Goal: Task Accomplishment & Management: Manage account settings

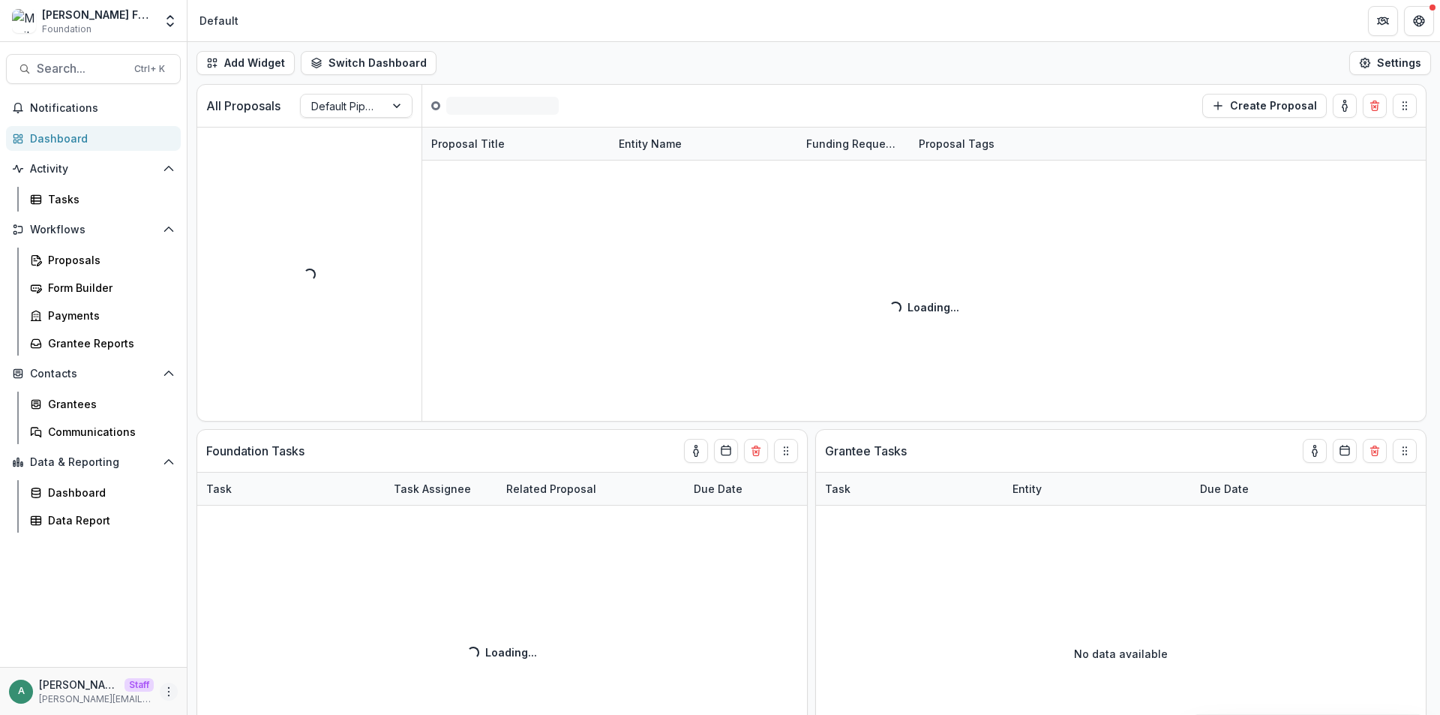
click at [170, 686] on icon "More" at bounding box center [169, 692] width 12 height 12
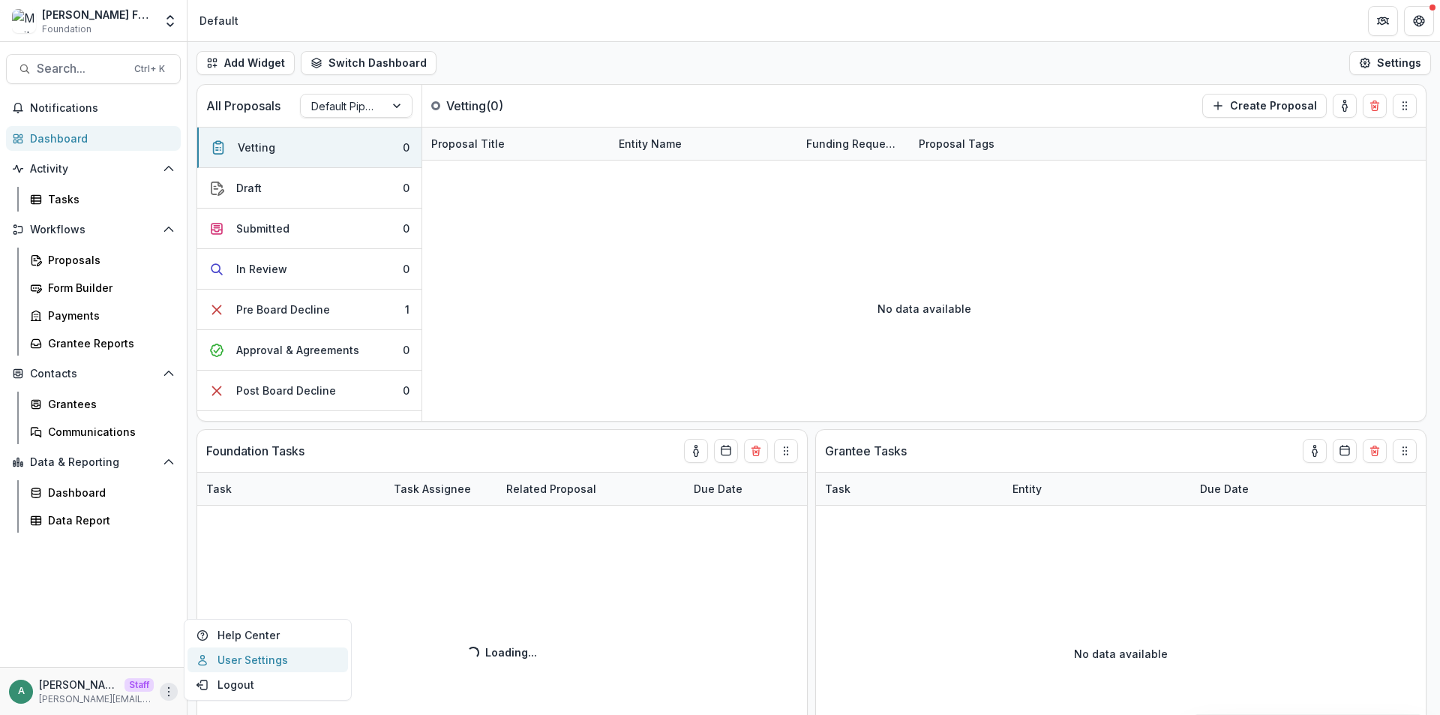
click at [221, 667] on link "User Settings" at bounding box center [268, 659] width 161 height 25
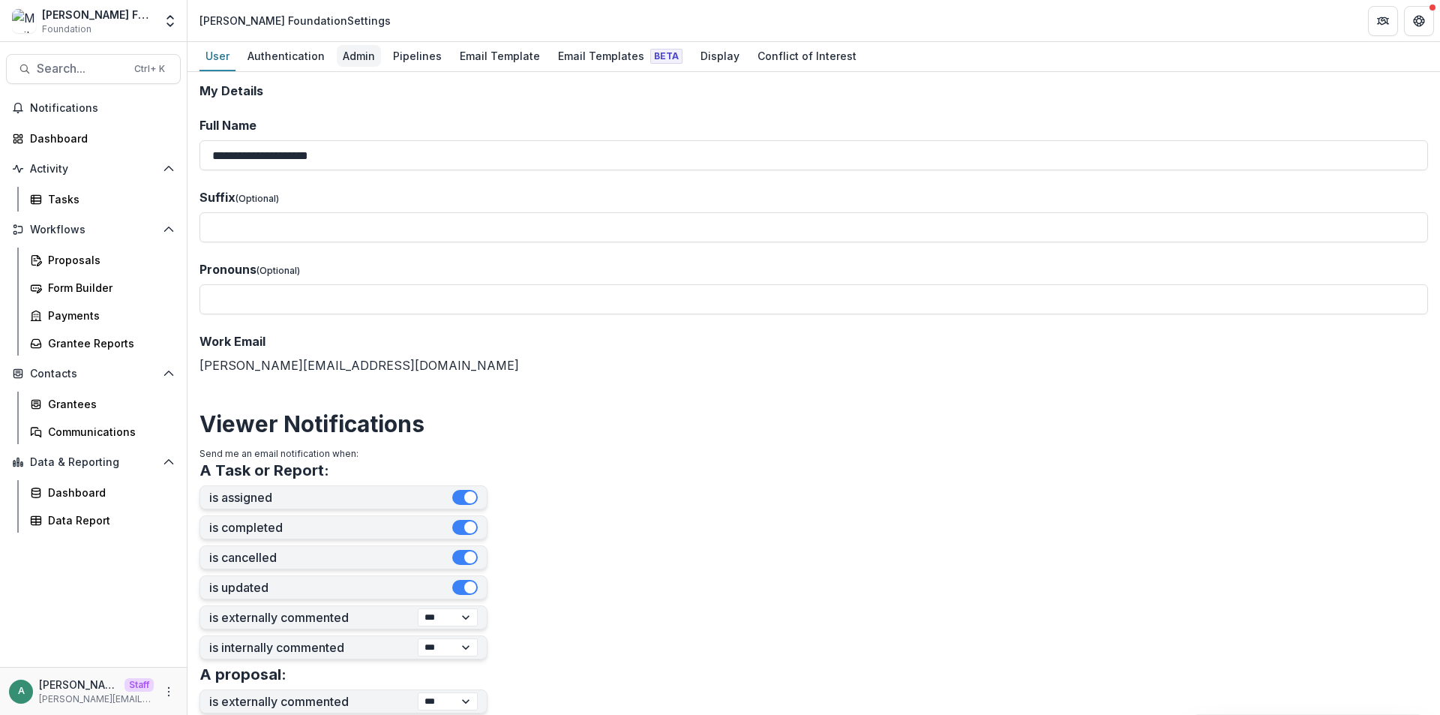
click at [349, 59] on div "Admin" at bounding box center [359, 56] width 44 height 22
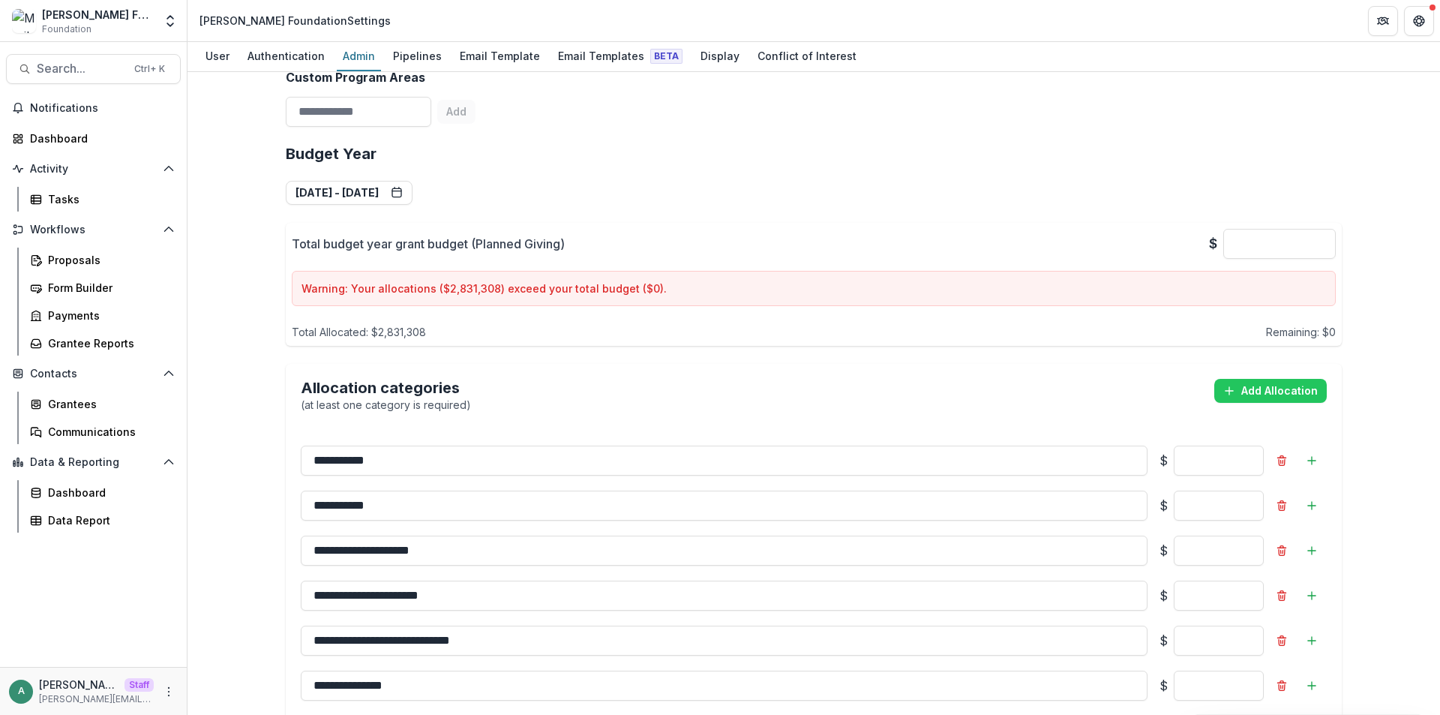
scroll to position [900, 0]
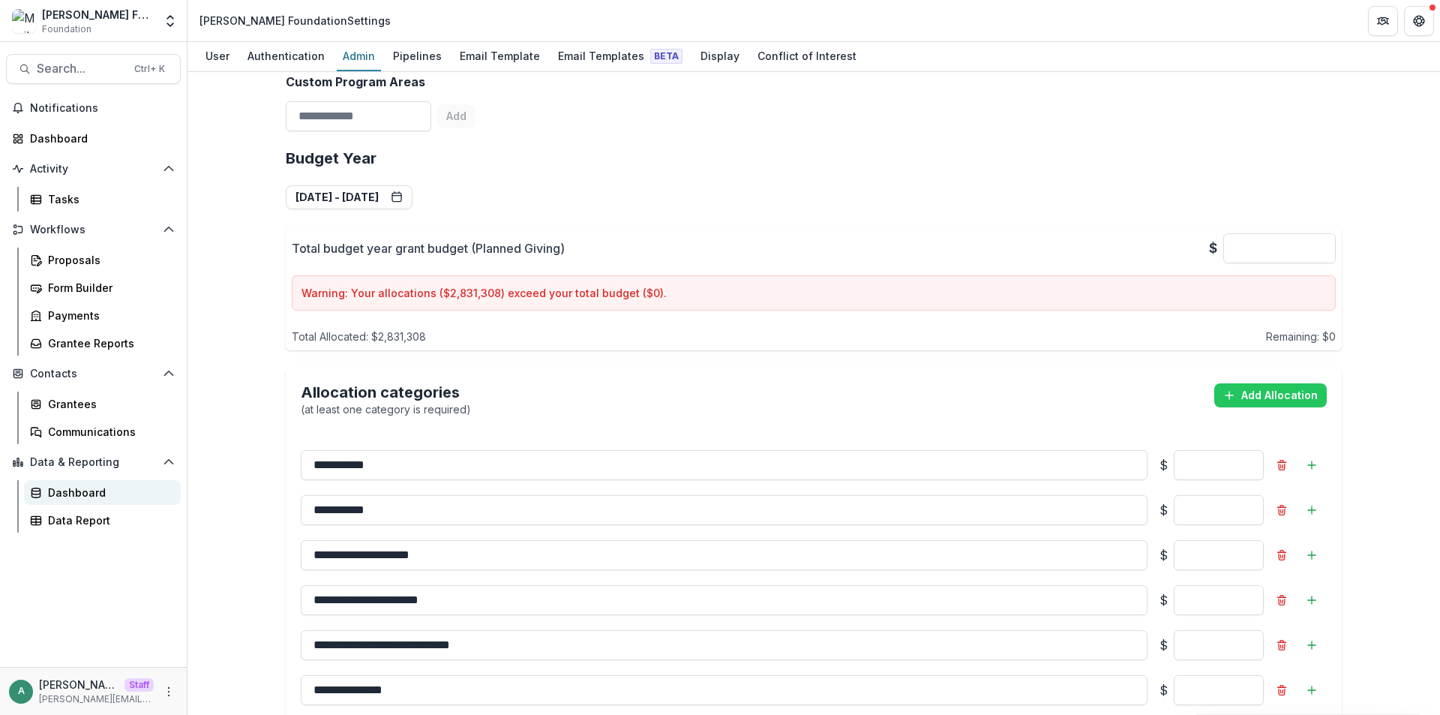
click at [83, 493] on div "Dashboard" at bounding box center [108, 493] width 121 height 16
click at [413, 202] on button "Jan 1, 2025 - Dec 31, 2025" at bounding box center [349, 197] width 127 height 24
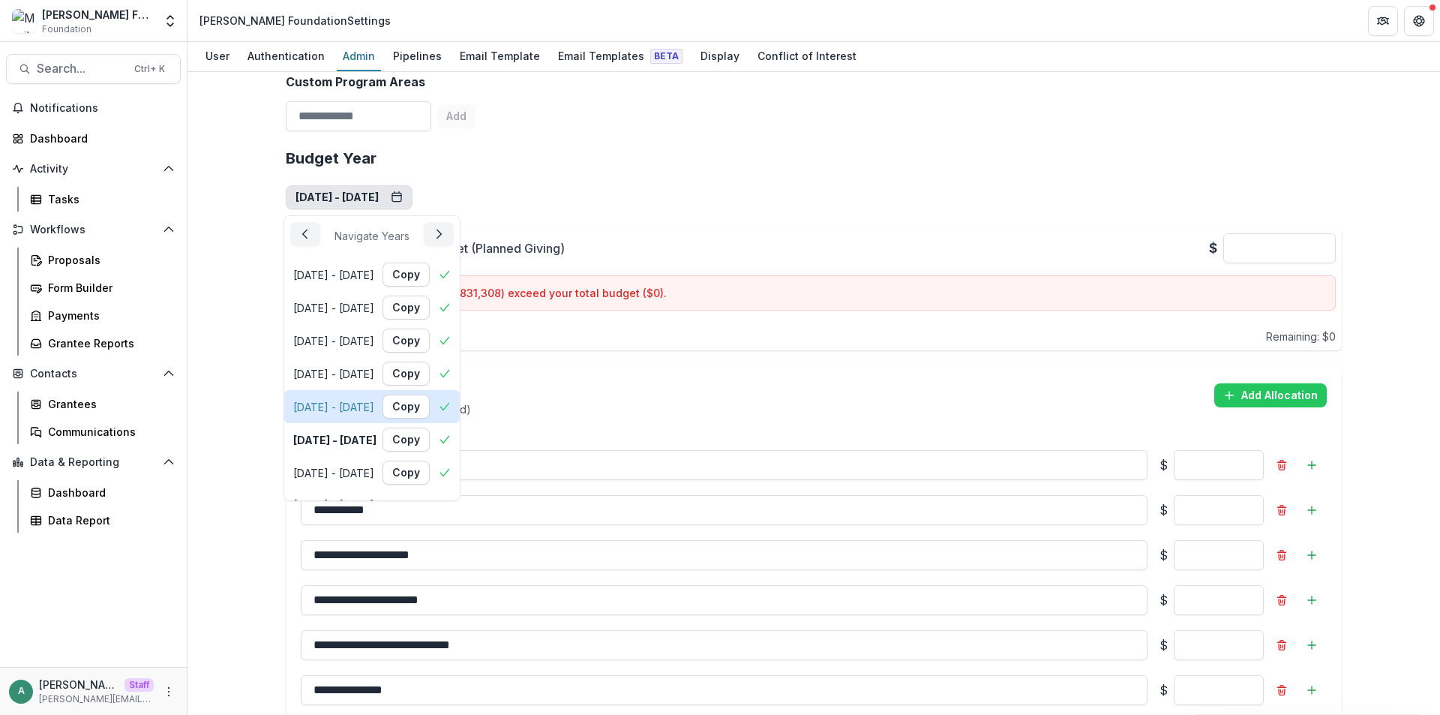
click at [374, 414] on div "Jan 1, 2024 - Dec 31, 2024" at bounding box center [333, 407] width 81 height 16
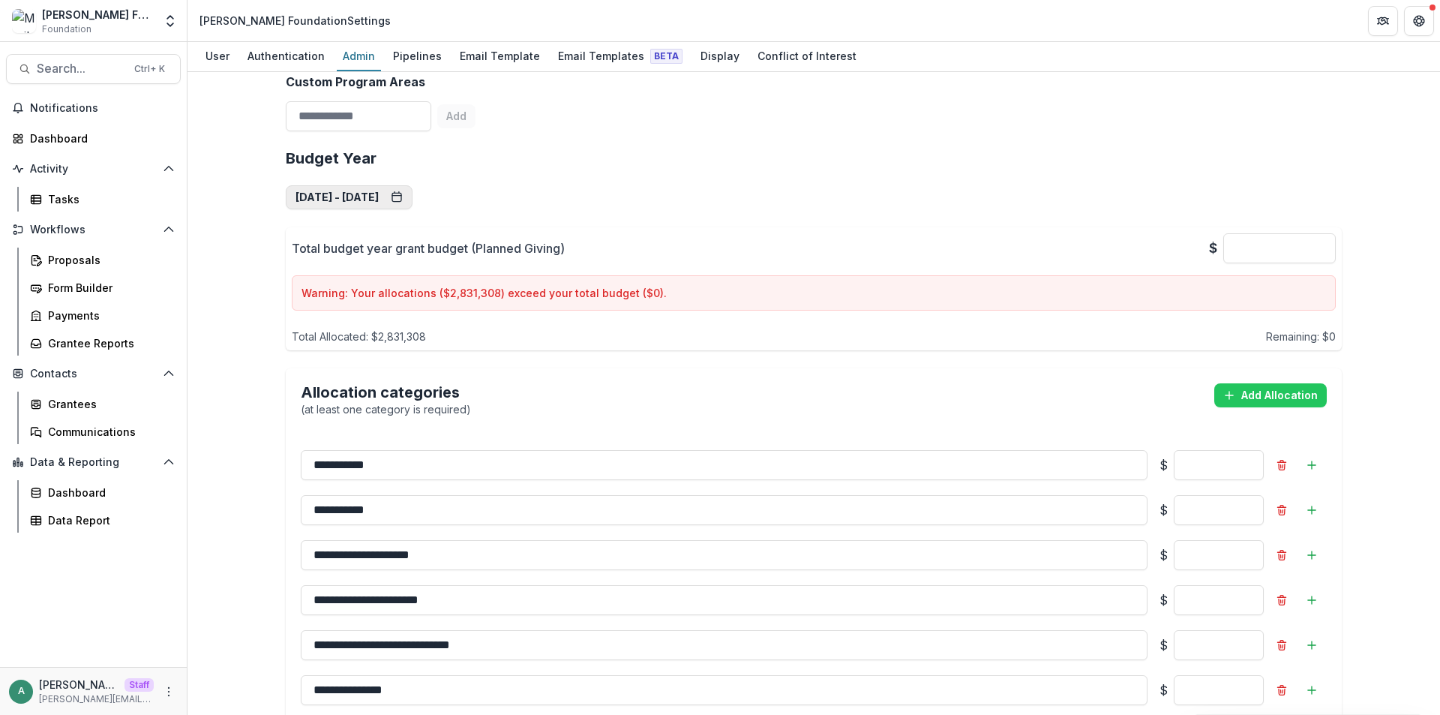
click at [409, 196] on button "Jan 1, 2024 - Dec 31, 2024" at bounding box center [349, 197] width 127 height 24
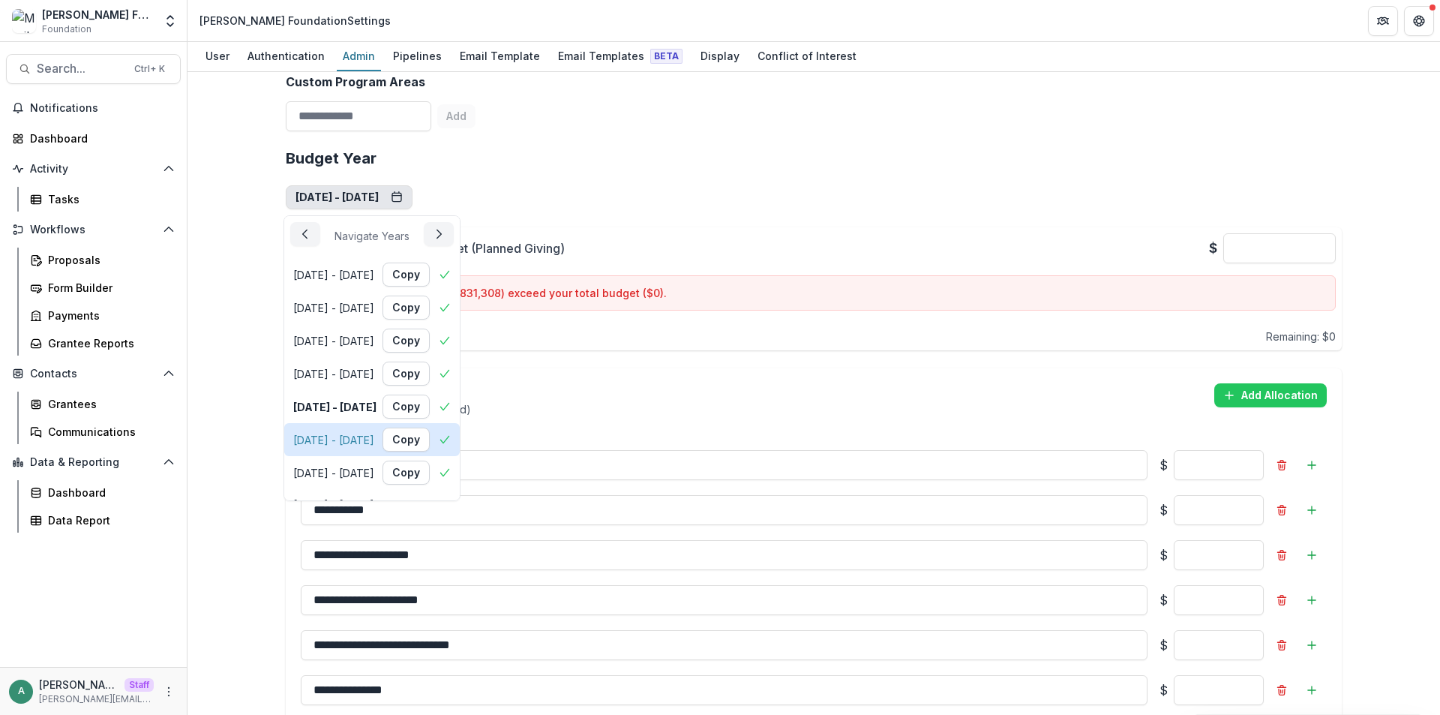
click at [374, 436] on div "Jan 1, 2025 - Dec 31, 2025" at bounding box center [333, 440] width 81 height 16
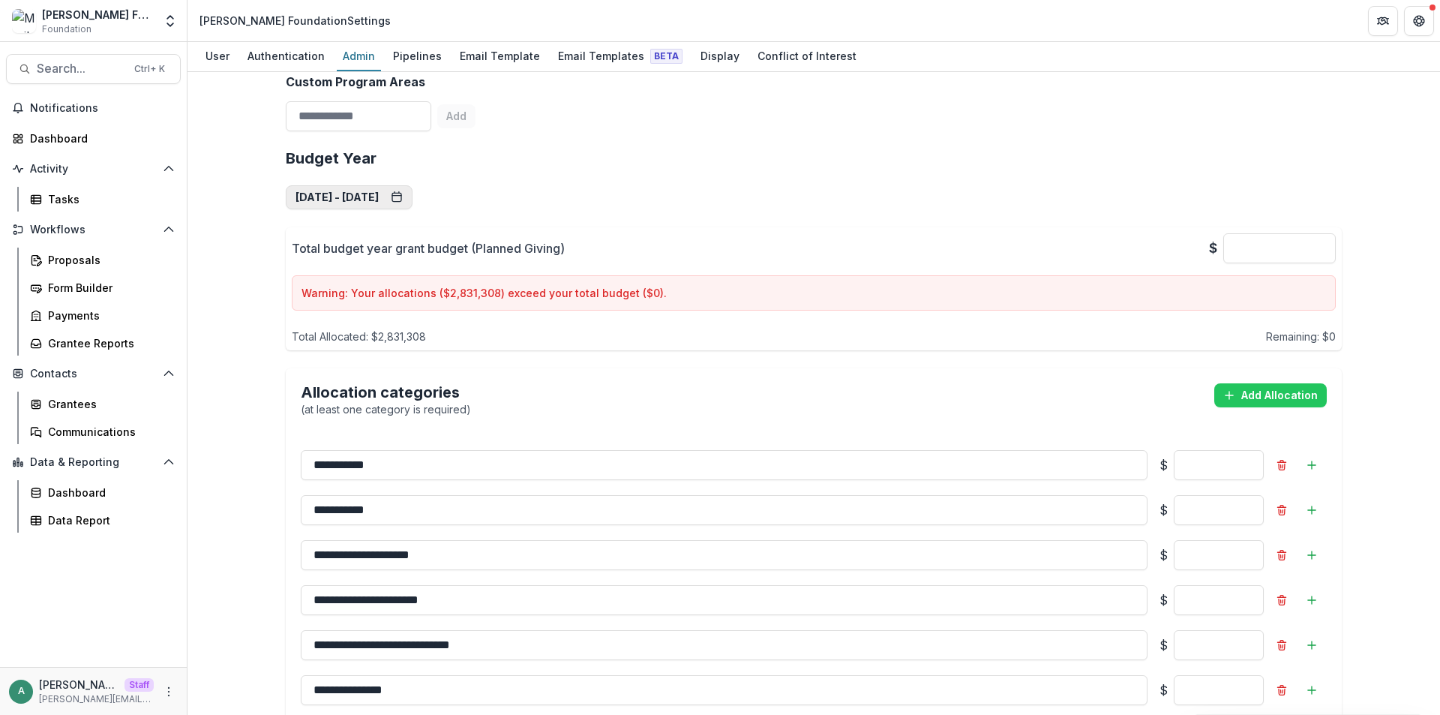
drag, startPoint x: 380, startPoint y: 197, endPoint x: 380, endPoint y: 328, distance: 131.3
click at [380, 197] on button "Jan 1, 2025 - Dec 31, 2025" at bounding box center [349, 197] width 127 height 24
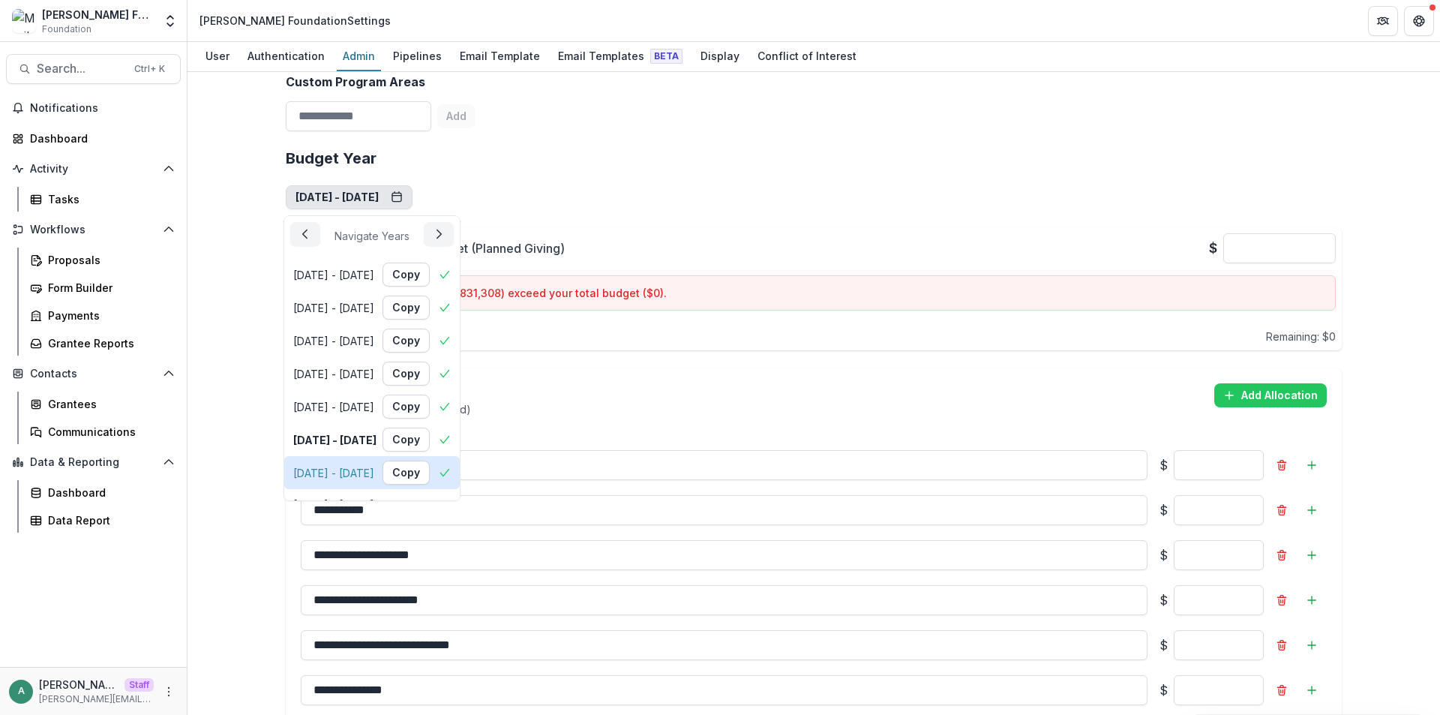
click at [374, 468] on div "Jan 1, 2026 - Dec 31, 2026" at bounding box center [333, 473] width 81 height 16
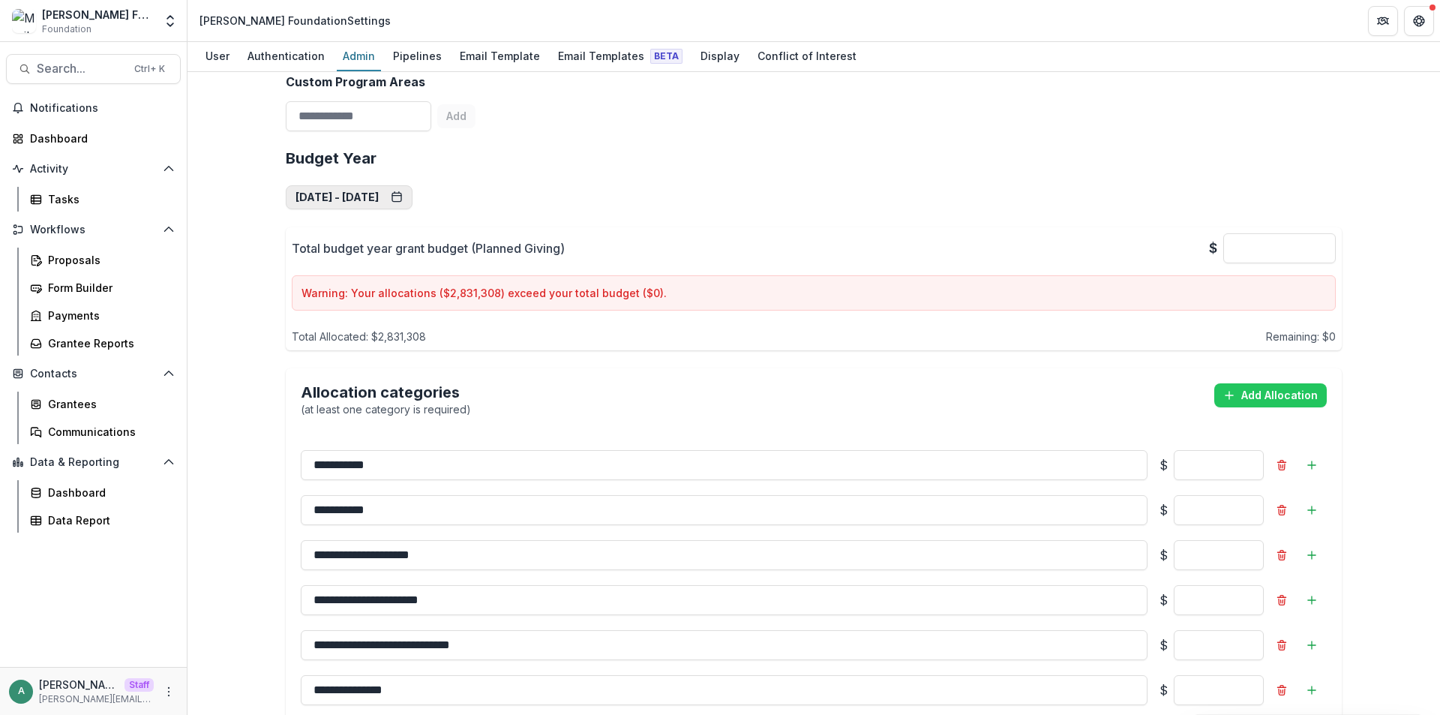
click at [410, 205] on button "Jan 1, 2026 - Dec 31, 2026" at bounding box center [349, 197] width 127 height 24
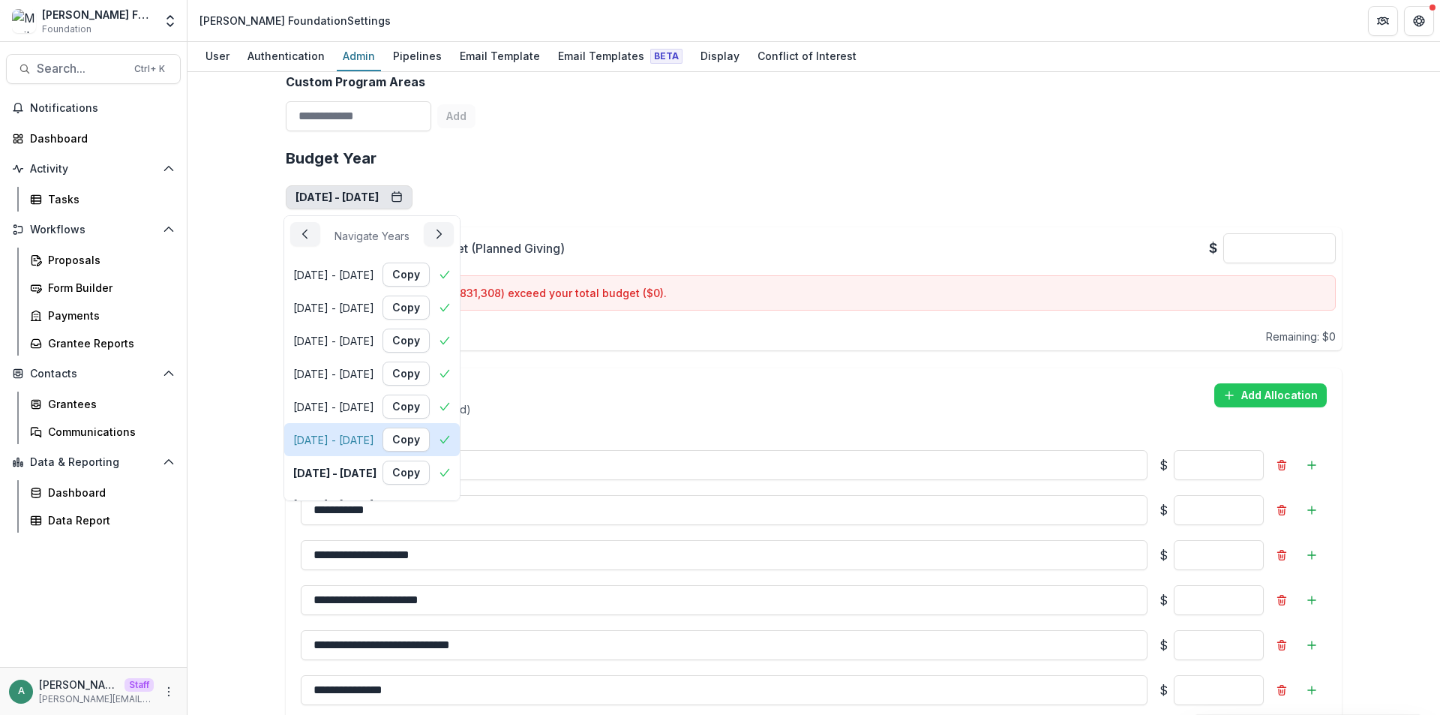
click at [375, 455] on button "Jan 1, 2025 - Dec 31, 2025 Copy" at bounding box center [372, 439] width 176 height 33
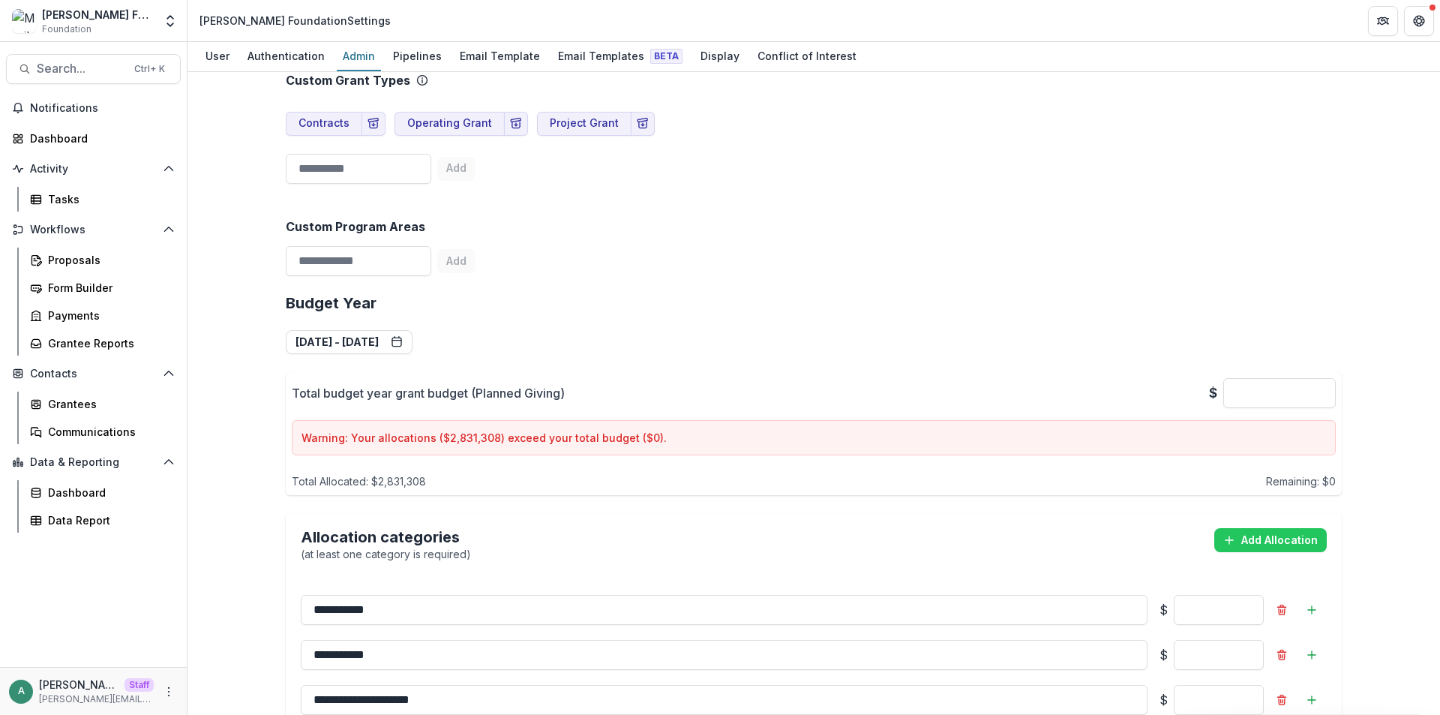
scroll to position [750, 0]
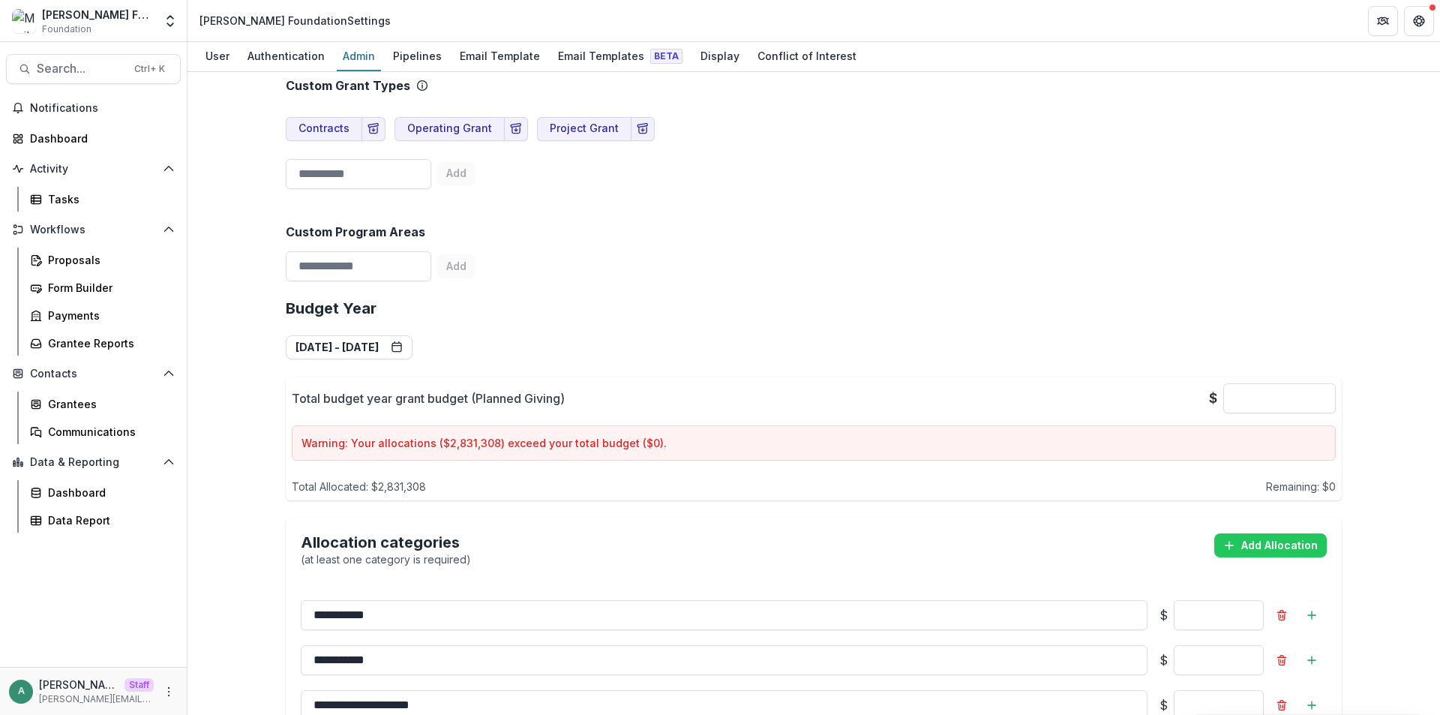
click at [246, 380] on div "**********" at bounding box center [814, 393] width 1253 height 643
drag, startPoint x: 289, startPoint y: 401, endPoint x: 572, endPoint y: 398, distance: 282.8
click at [572, 398] on div "Total budget year grant budget (Planned Giving) $ * Warning: Your allocations (…" at bounding box center [814, 438] width 1056 height 123
click at [244, 424] on div "**********" at bounding box center [814, 393] width 1253 height 643
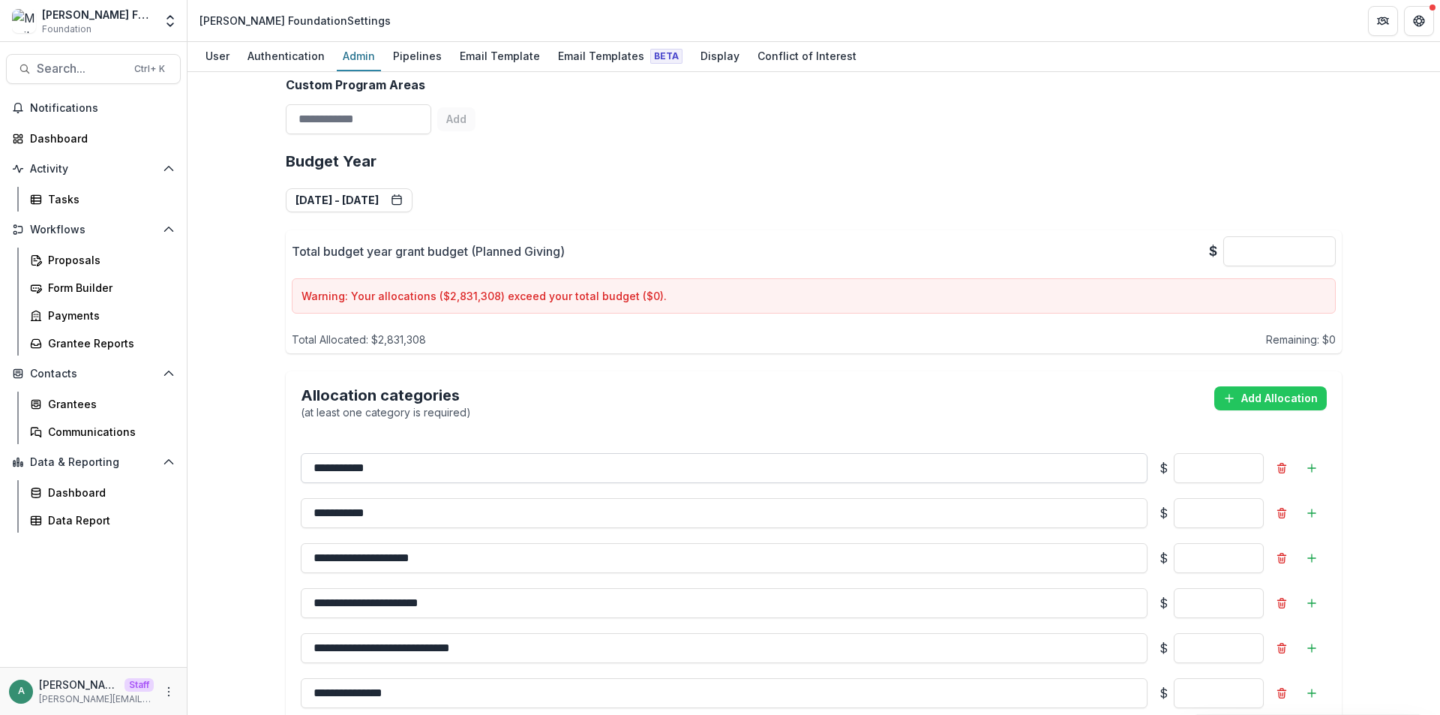
scroll to position [900, 0]
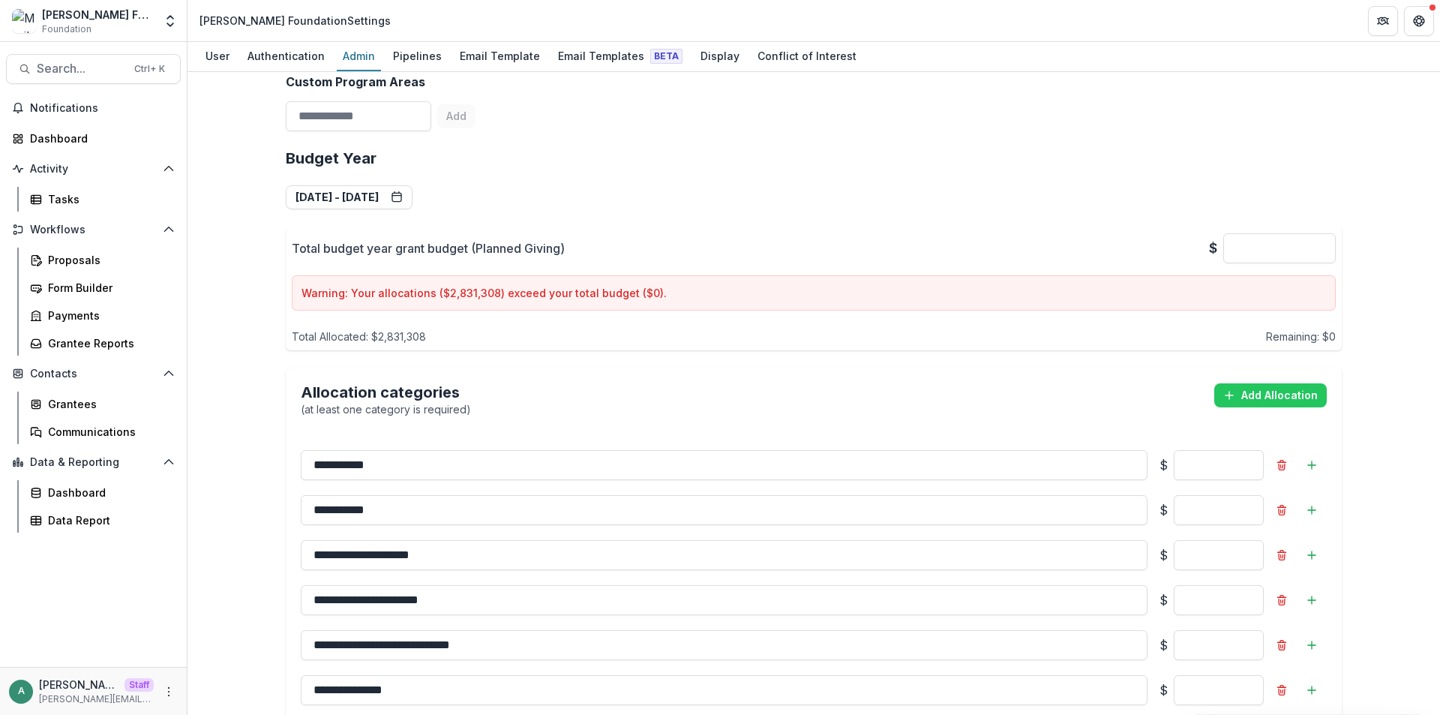
click at [429, 340] on div "Total Allocated: $ 2,831,308 Remaining: $ 0" at bounding box center [814, 334] width 1044 height 22
click at [638, 298] on p "Warning: Your allocations ($ 2,831,308 ) exceed your total budget ($ 0 )." at bounding box center [814, 293] width 1025 height 16
click at [1334, 340] on div "Total budget year grant budget (Planned Giving) $ * Warning: Your allocations (…" at bounding box center [814, 288] width 1056 height 123
click at [1367, 326] on div "**********" at bounding box center [814, 393] width 1253 height 643
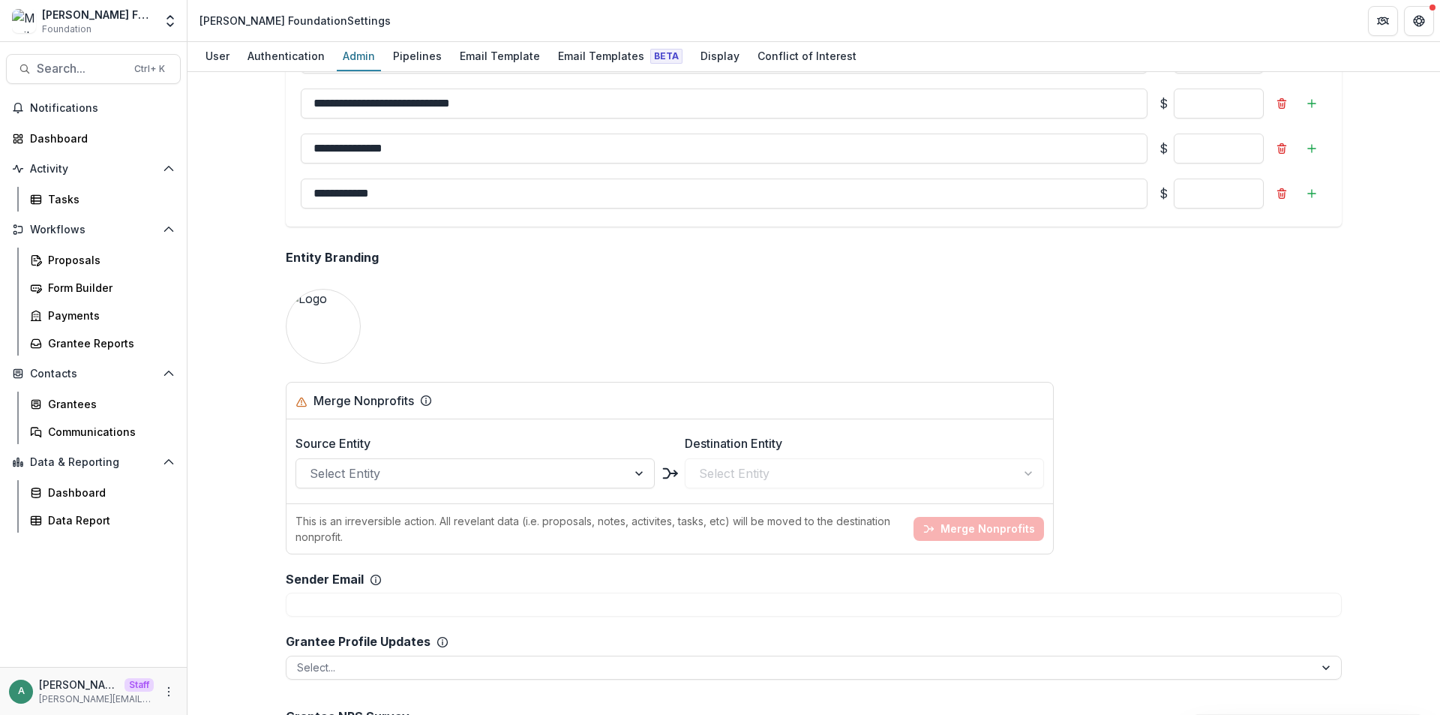
scroll to position [1500, 0]
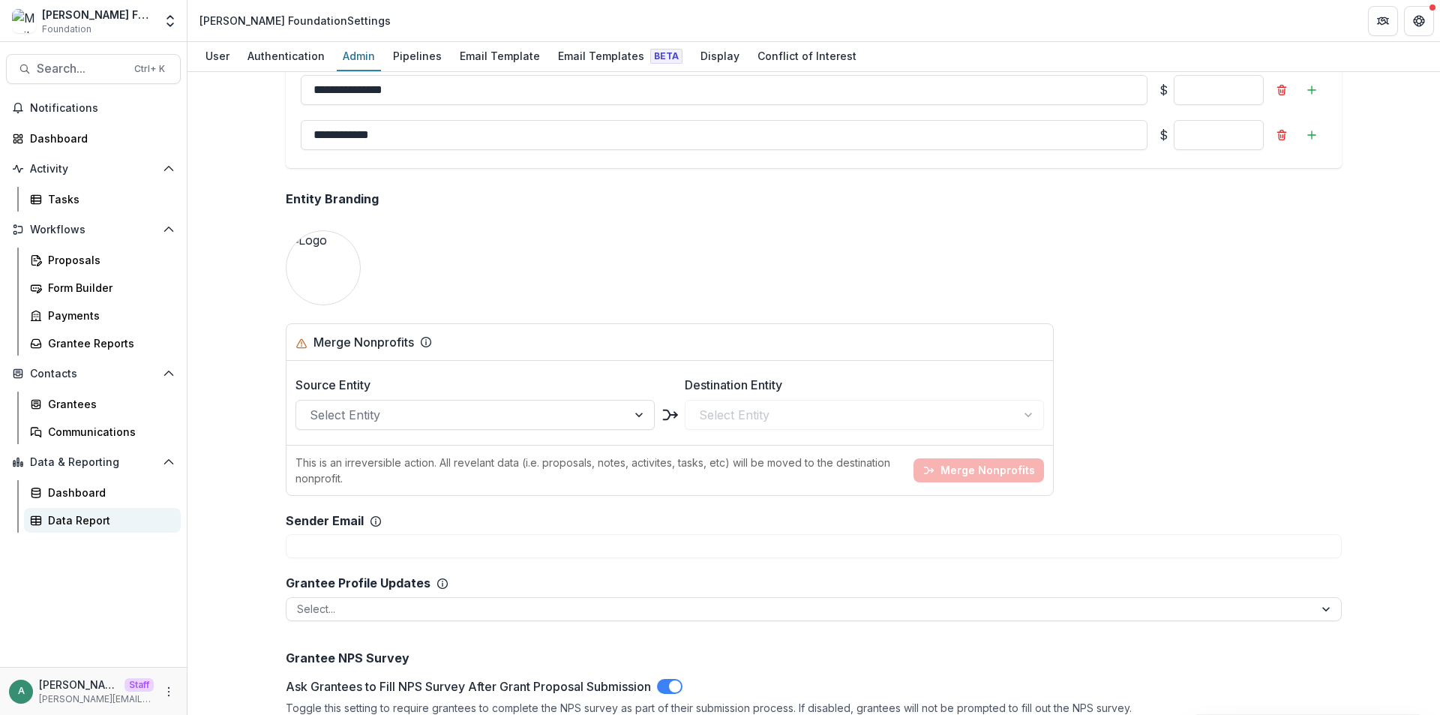
click at [88, 515] on div "Data Report" at bounding box center [108, 520] width 121 height 16
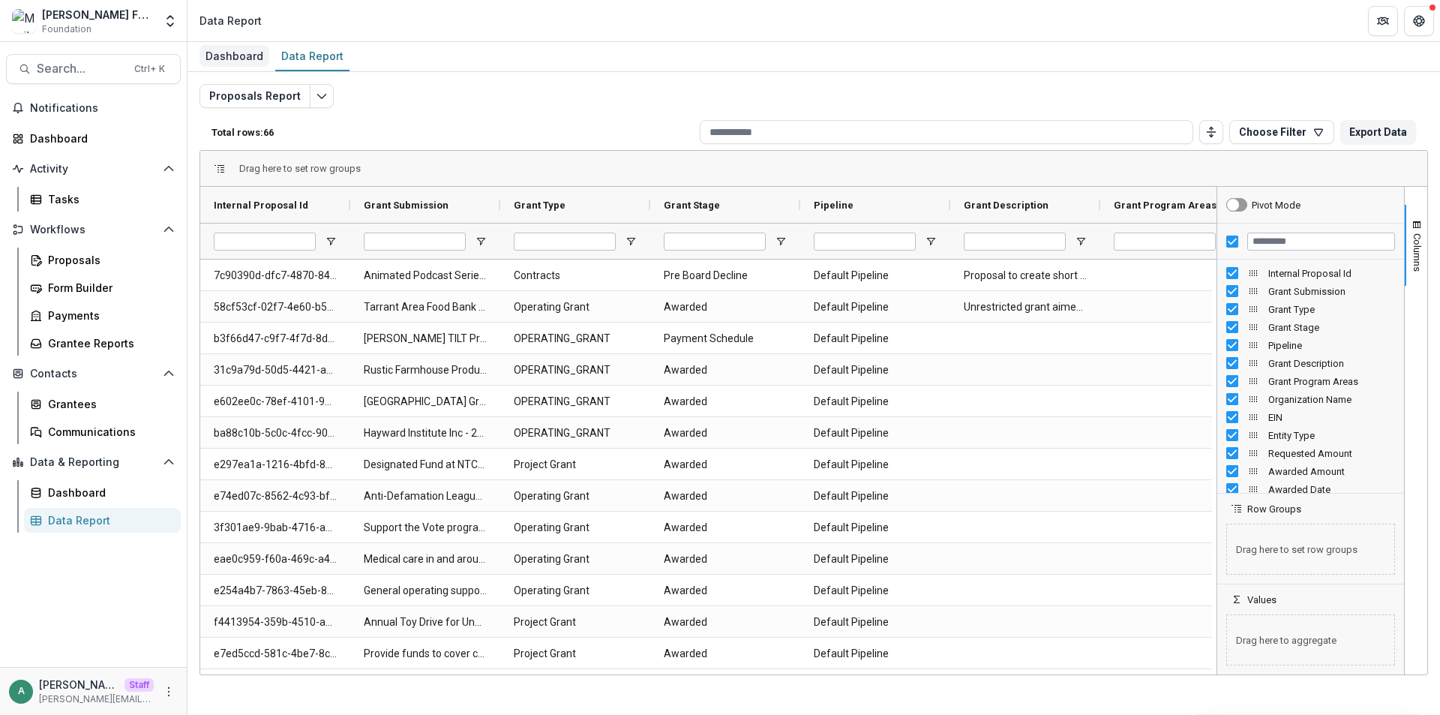
click at [236, 59] on div "Dashboard" at bounding box center [235, 56] width 70 height 22
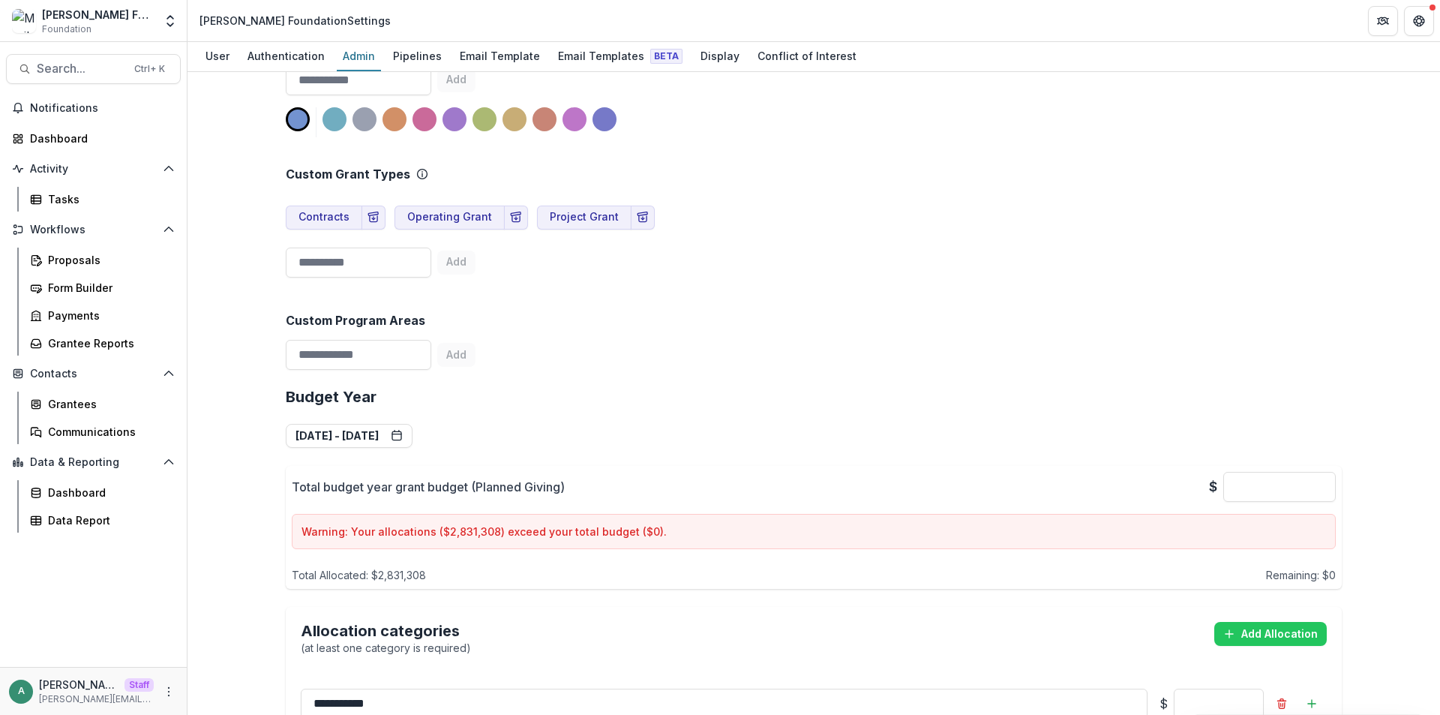
scroll to position [900, 0]
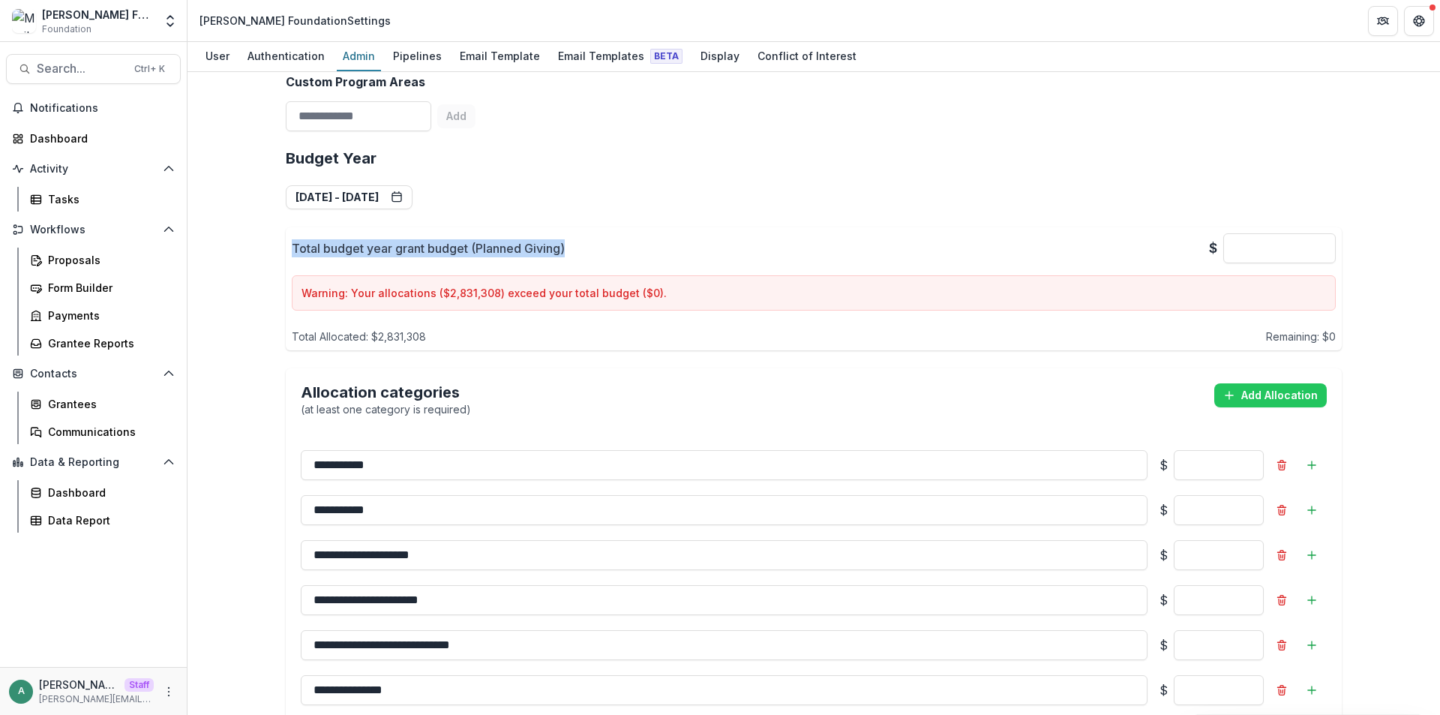
drag, startPoint x: 287, startPoint y: 252, endPoint x: 569, endPoint y: 257, distance: 282.1
click at [569, 257] on div "Total budget year grant budget (Planned Giving) $ * Warning: Your allocations (…" at bounding box center [814, 288] width 1056 height 123
copy p "Total budget year grant budget (Planned Giving)"
click at [725, 212] on div "**********" at bounding box center [814, 458] width 1056 height 643
drag, startPoint x: 290, startPoint y: 250, endPoint x: 569, endPoint y: 246, distance: 279.8
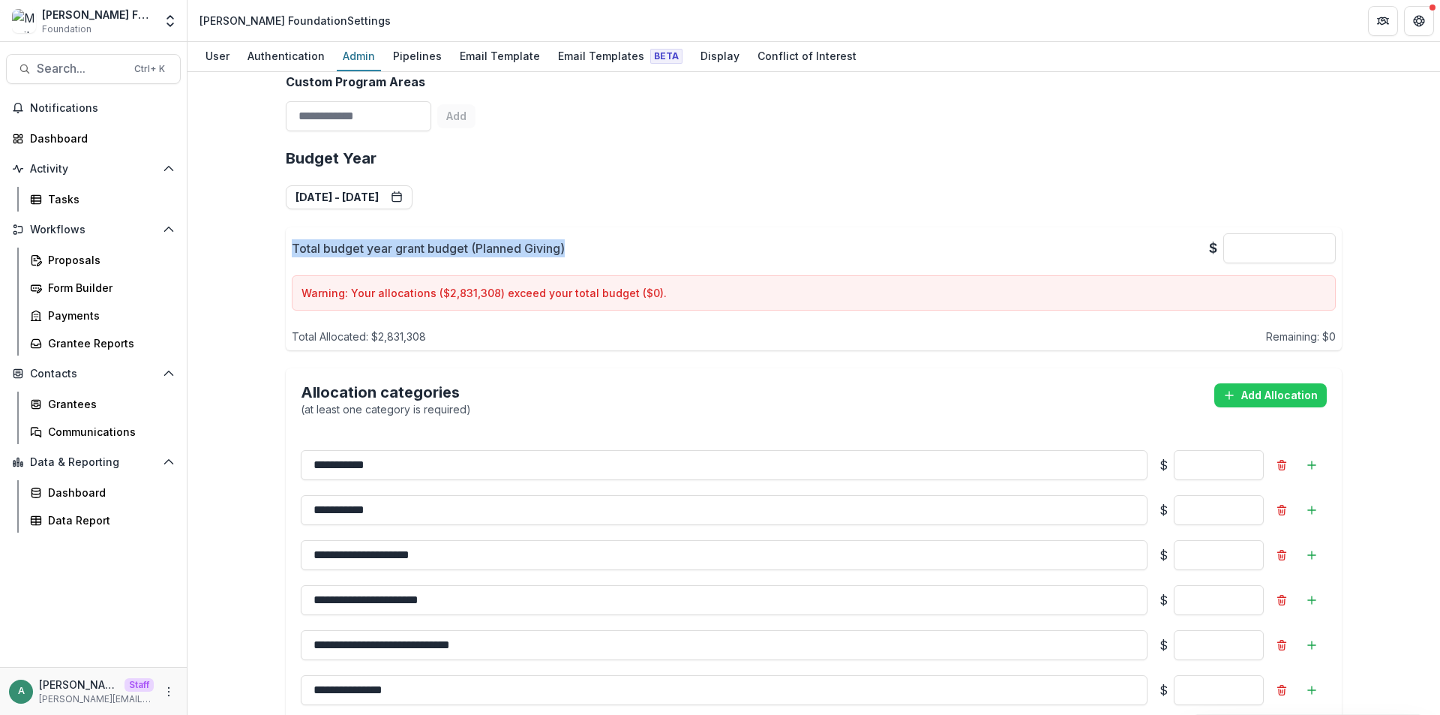
click at [569, 246] on div "Total budget year grant budget (Planned Giving) $ *" at bounding box center [814, 248] width 1044 height 30
click at [245, 269] on div "**********" at bounding box center [814, 393] width 1253 height 643
click at [215, 242] on div "**********" at bounding box center [814, 393] width 1253 height 643
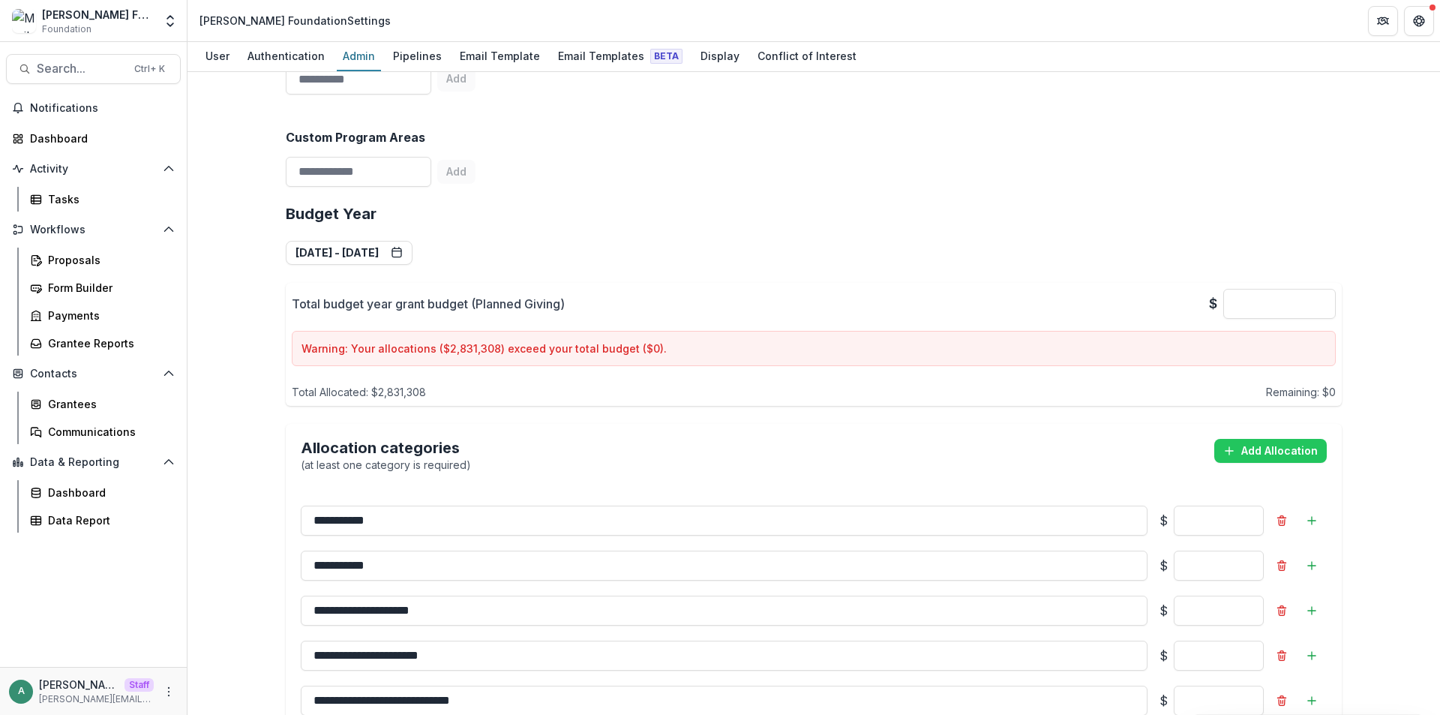
scroll to position [1050, 0]
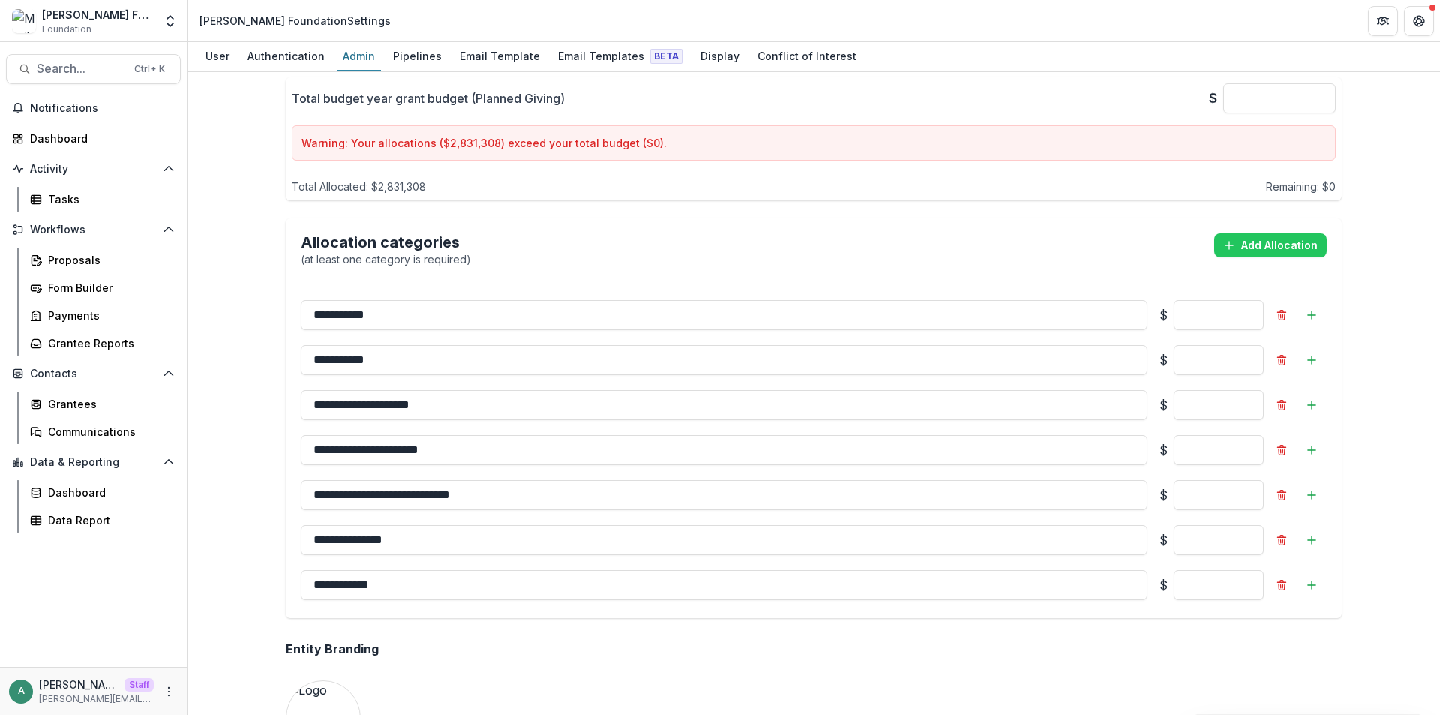
click at [268, 172] on div "**********" at bounding box center [814, 393] width 1253 height 643
